Goal: Communication & Community: Answer question/provide support

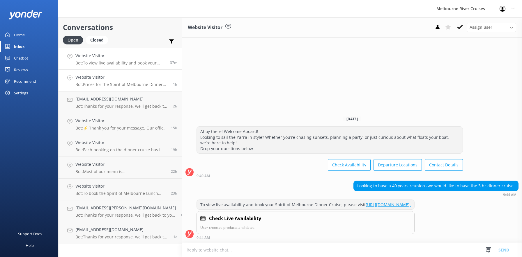
click at [103, 80] on h4 "Website Visitor" at bounding box center [121, 77] width 93 height 6
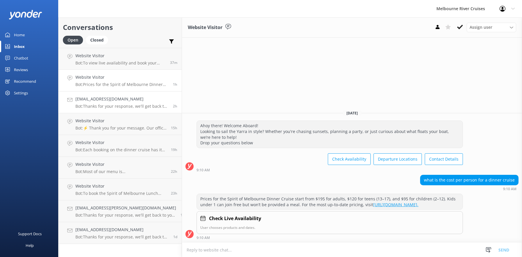
click at [95, 102] on h4 "[EMAIL_ADDRESS][DOMAIN_NAME]" at bounding box center [121, 99] width 93 height 6
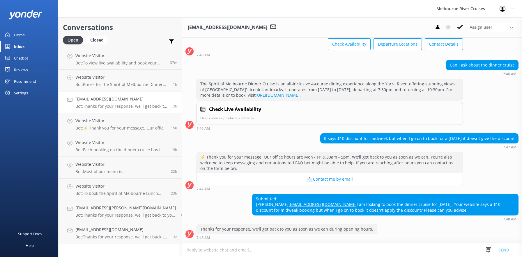
scroll to position [65, 0]
